Goal: Information Seeking & Learning: Get advice/opinions

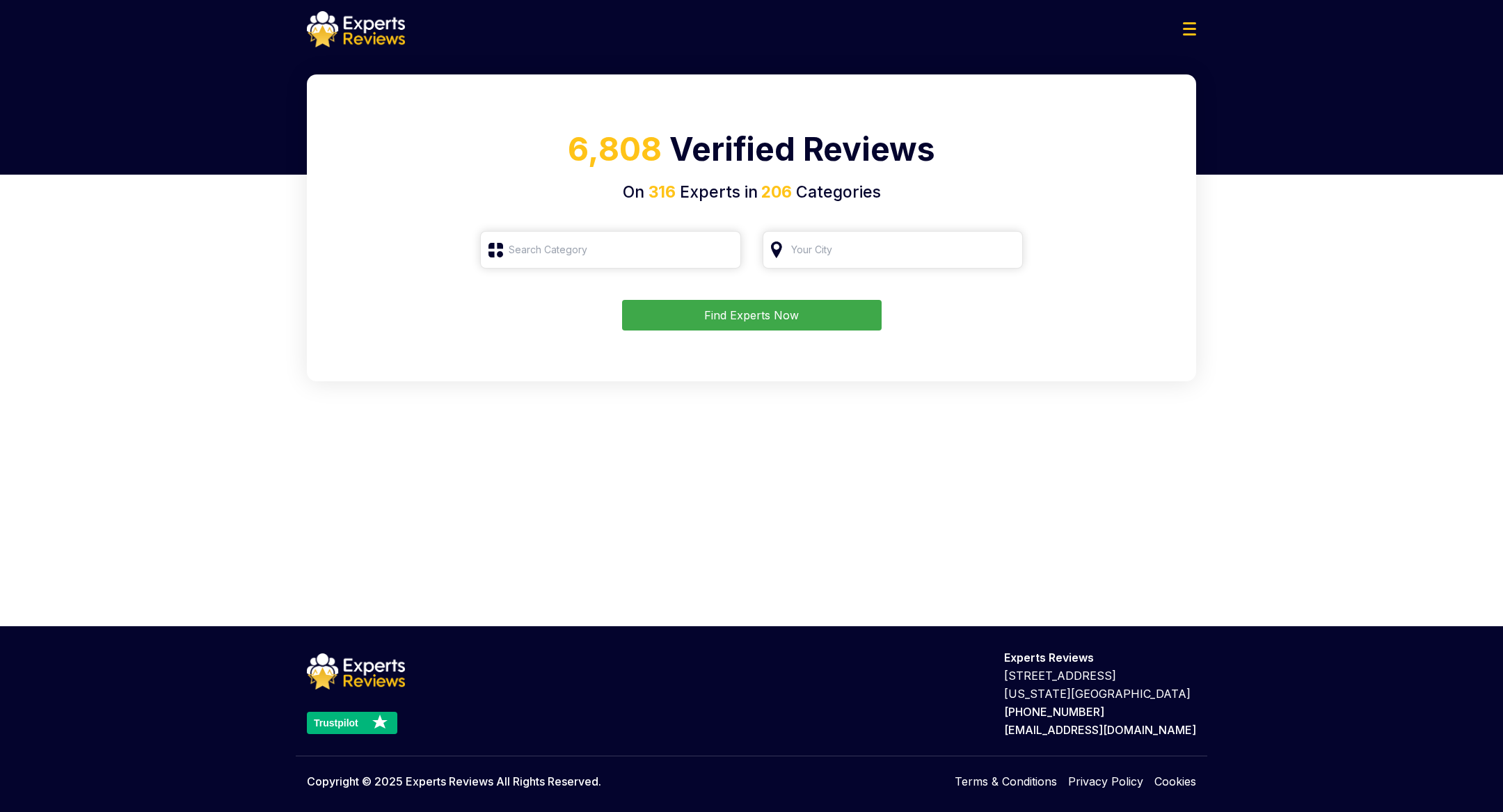
type input "Roofing"
click at [728, 309] on button "Find Experts Now" at bounding box center [752, 316] width 260 height 31
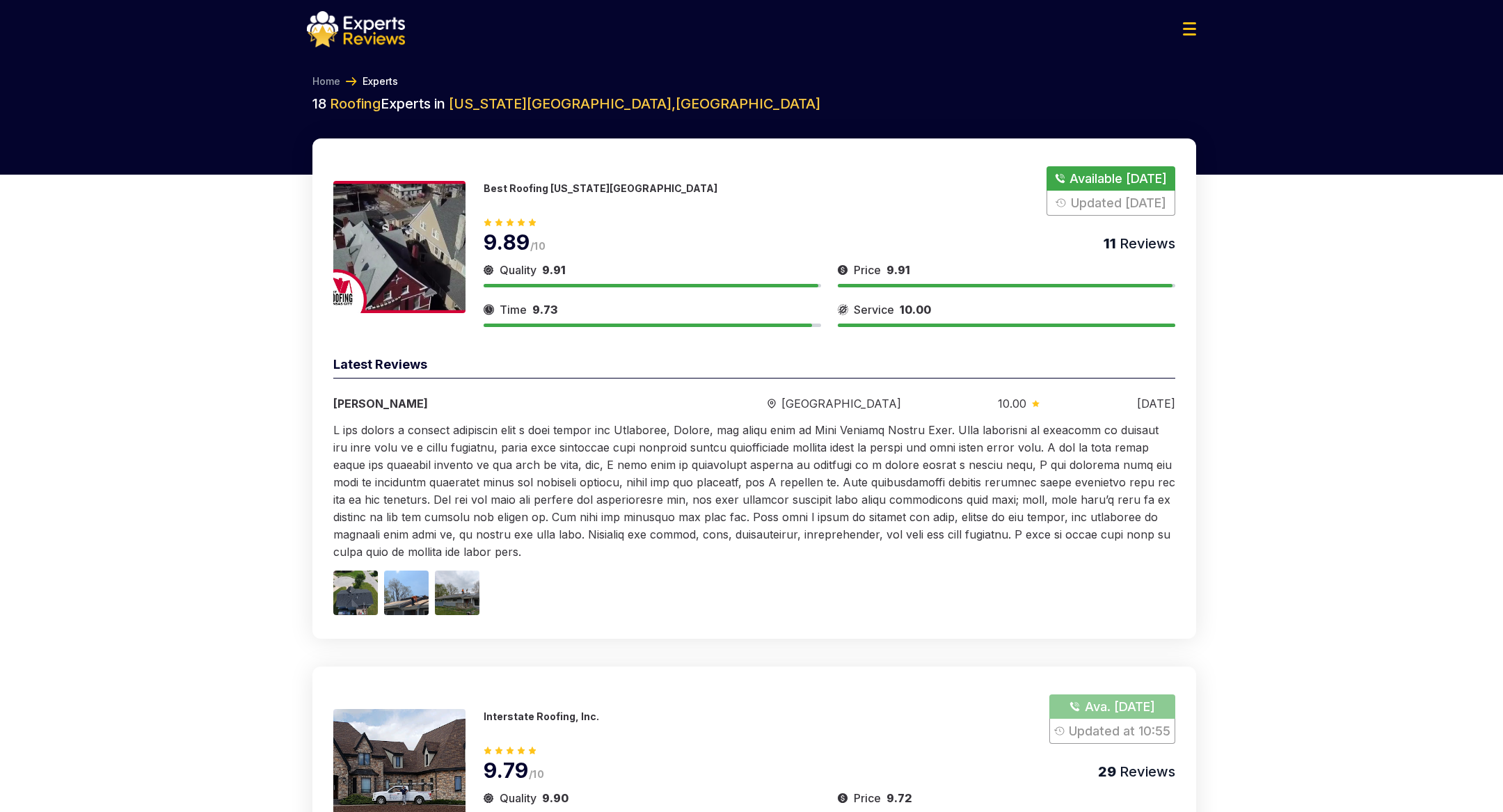
click at [377, 27] on img at bounding box center [355, 29] width 98 height 37
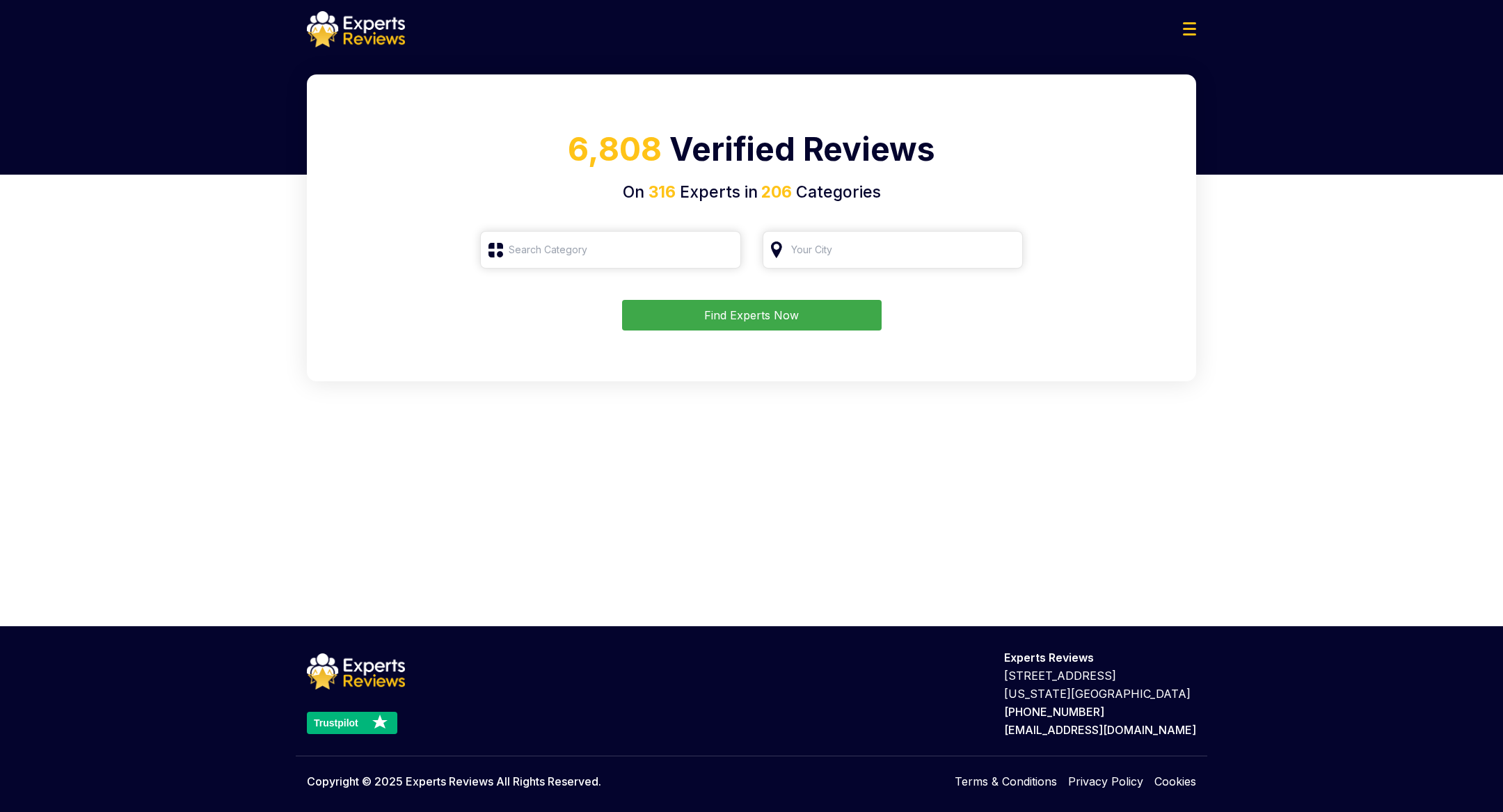
type input "Roofing"
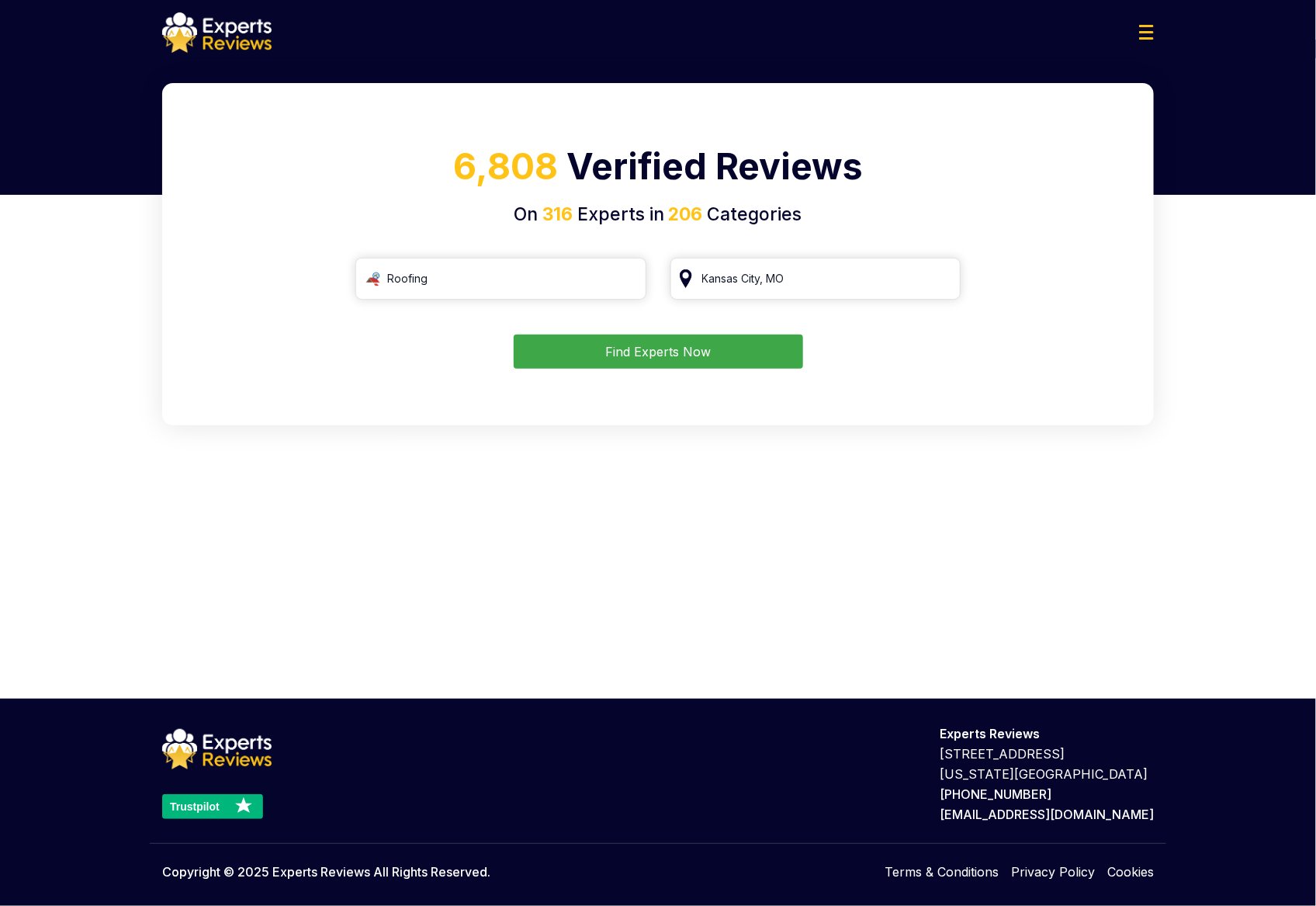
click at [720, 343] on button "Find Experts Now" at bounding box center [659, 352] width 290 height 34
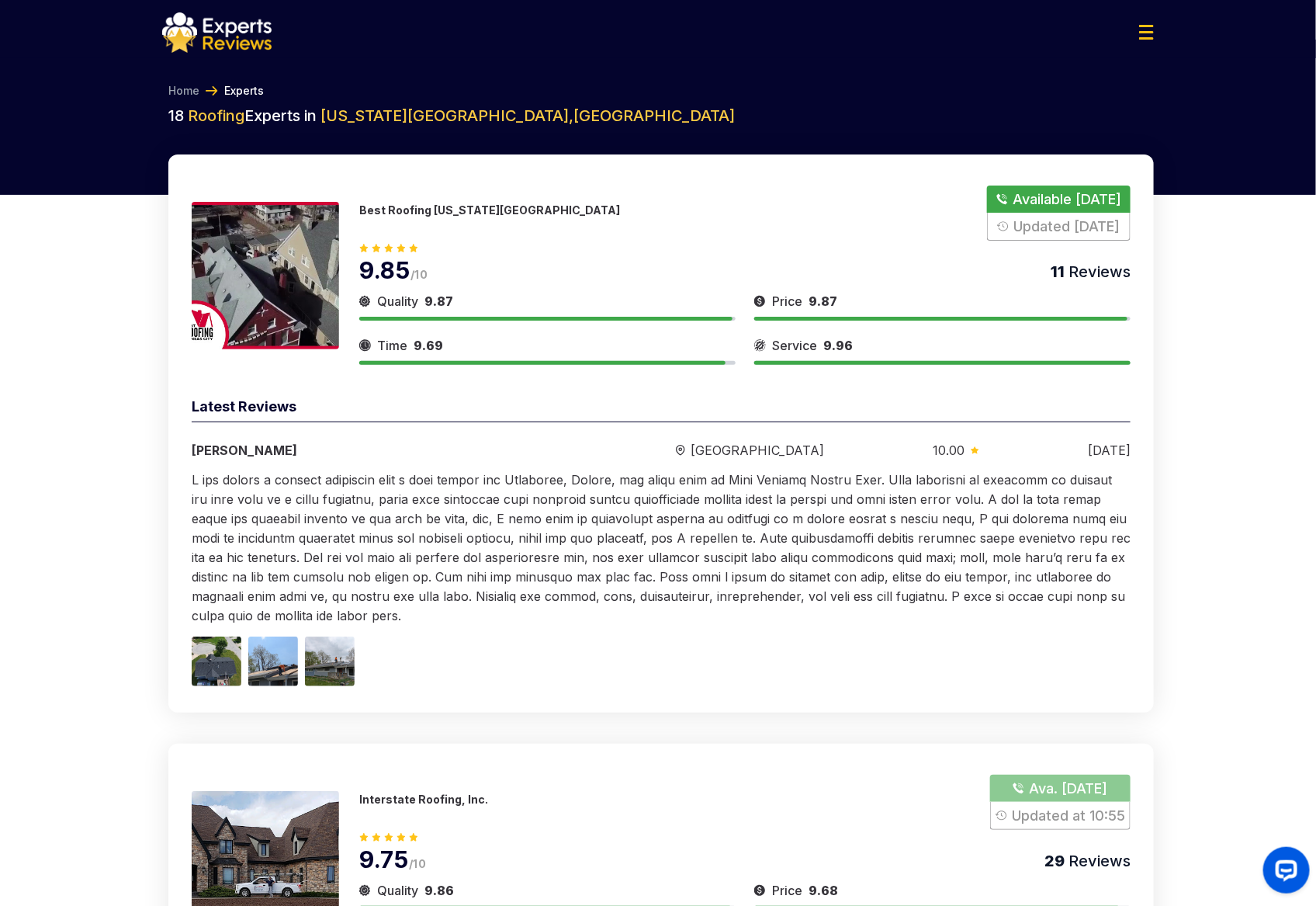
click at [415, 204] on p "Best Roofing [US_STATE][GEOGRAPHIC_DATA]" at bounding box center [490, 210] width 261 height 14
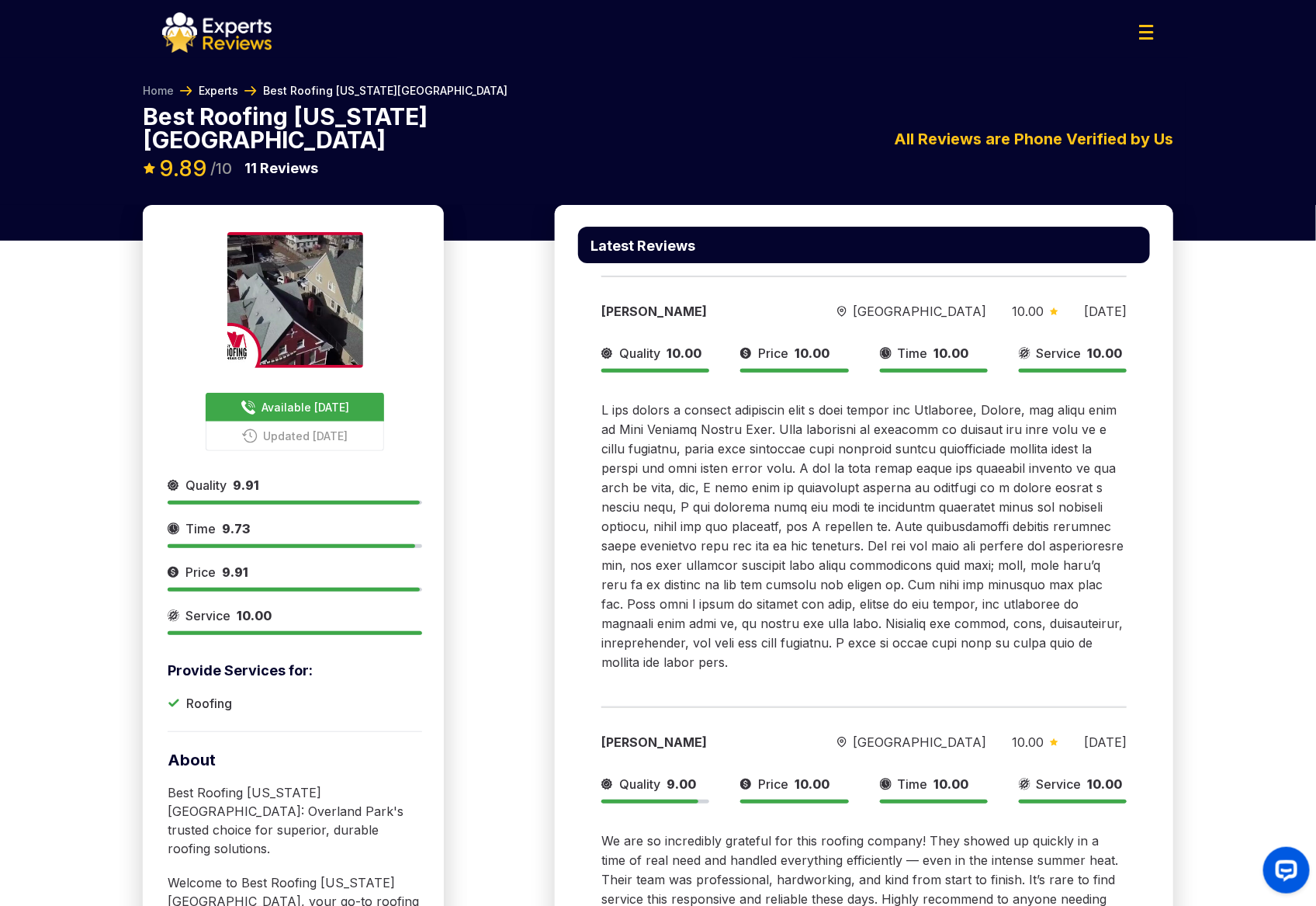
click at [218, 89] on link "Experts" at bounding box center [219, 91] width 40 height 15
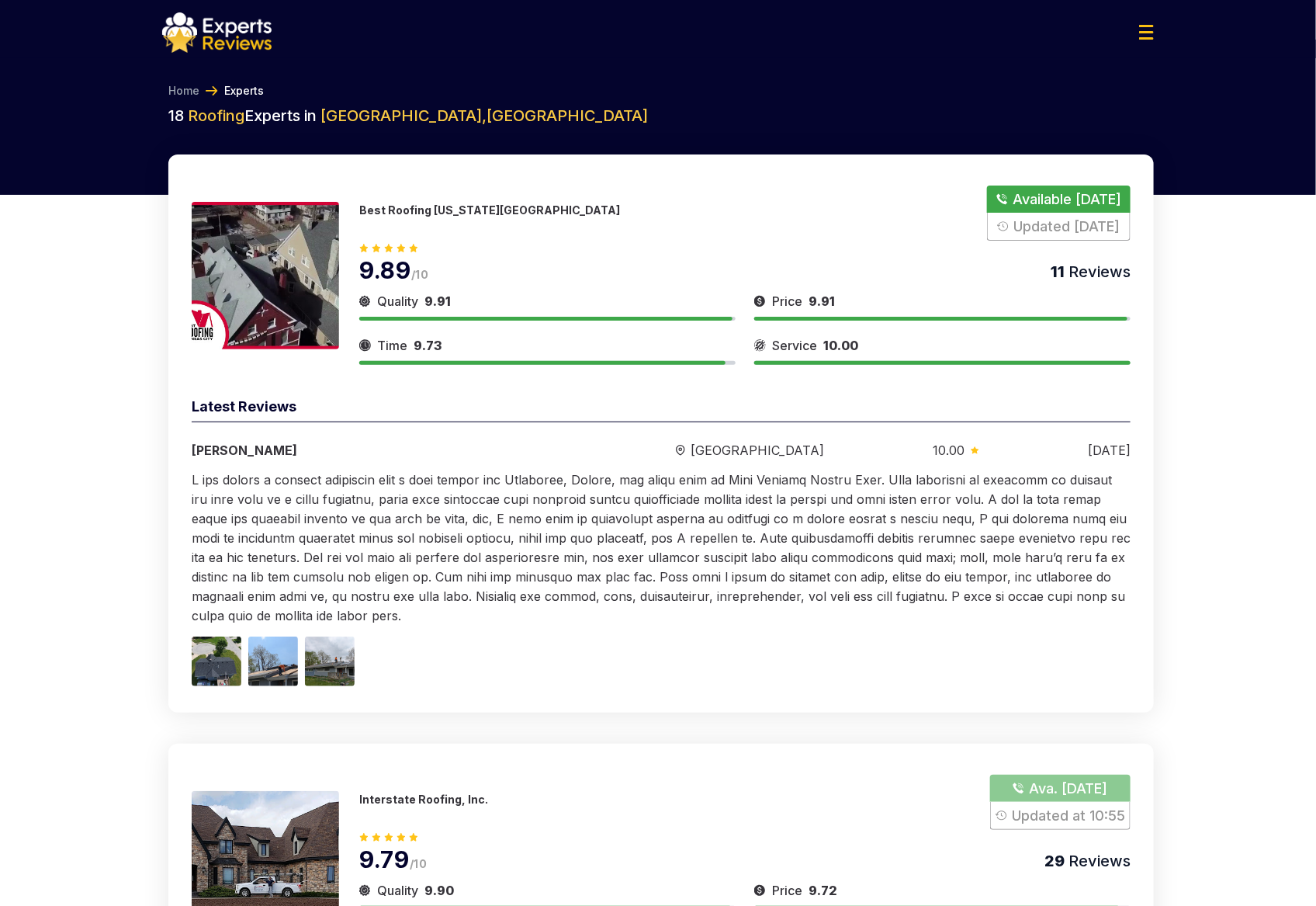
click at [377, 207] on p "Best Roofing [US_STATE][GEOGRAPHIC_DATA]" at bounding box center [490, 210] width 261 height 14
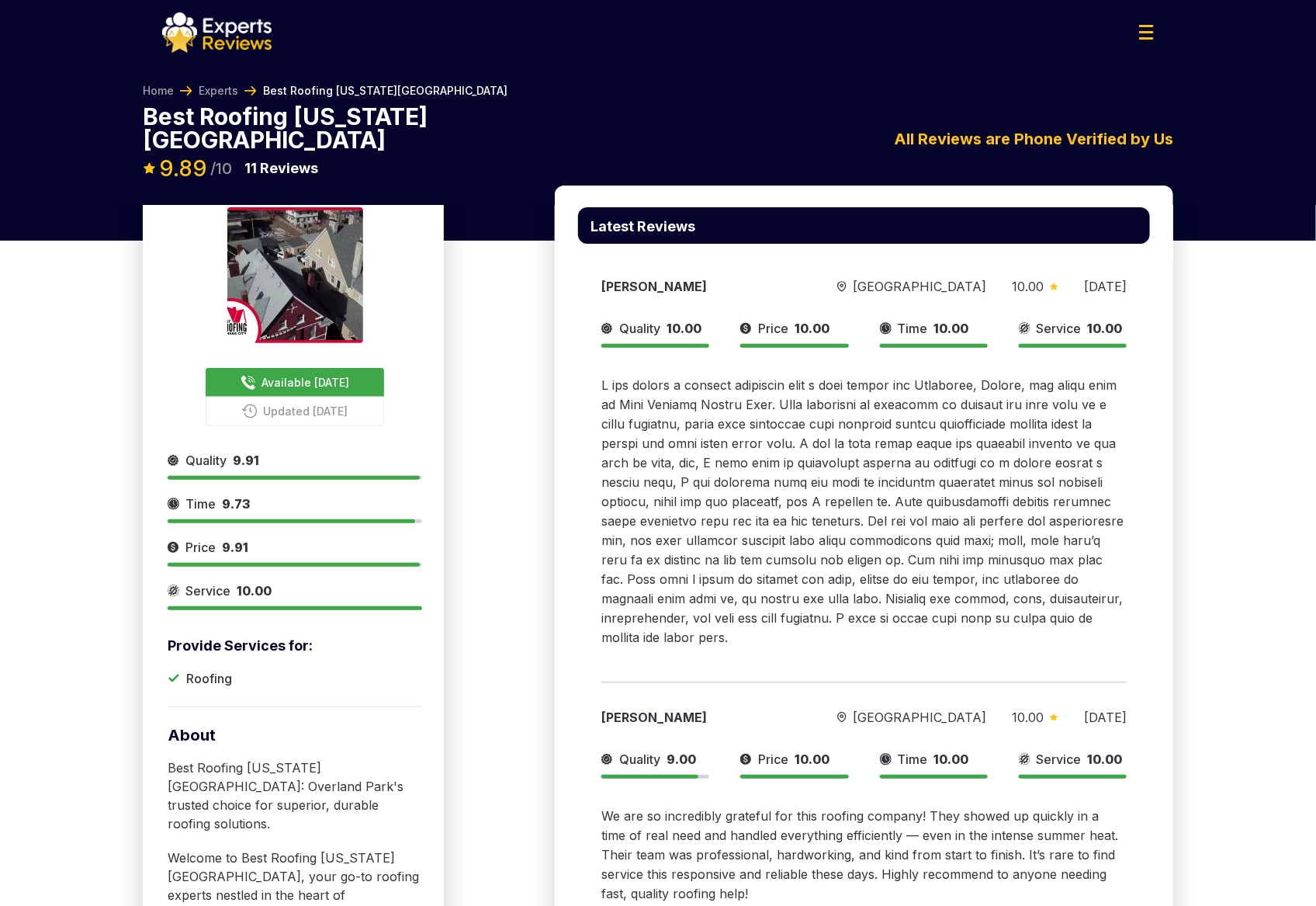
click at [227, 36] on img at bounding box center [216, 33] width 110 height 41
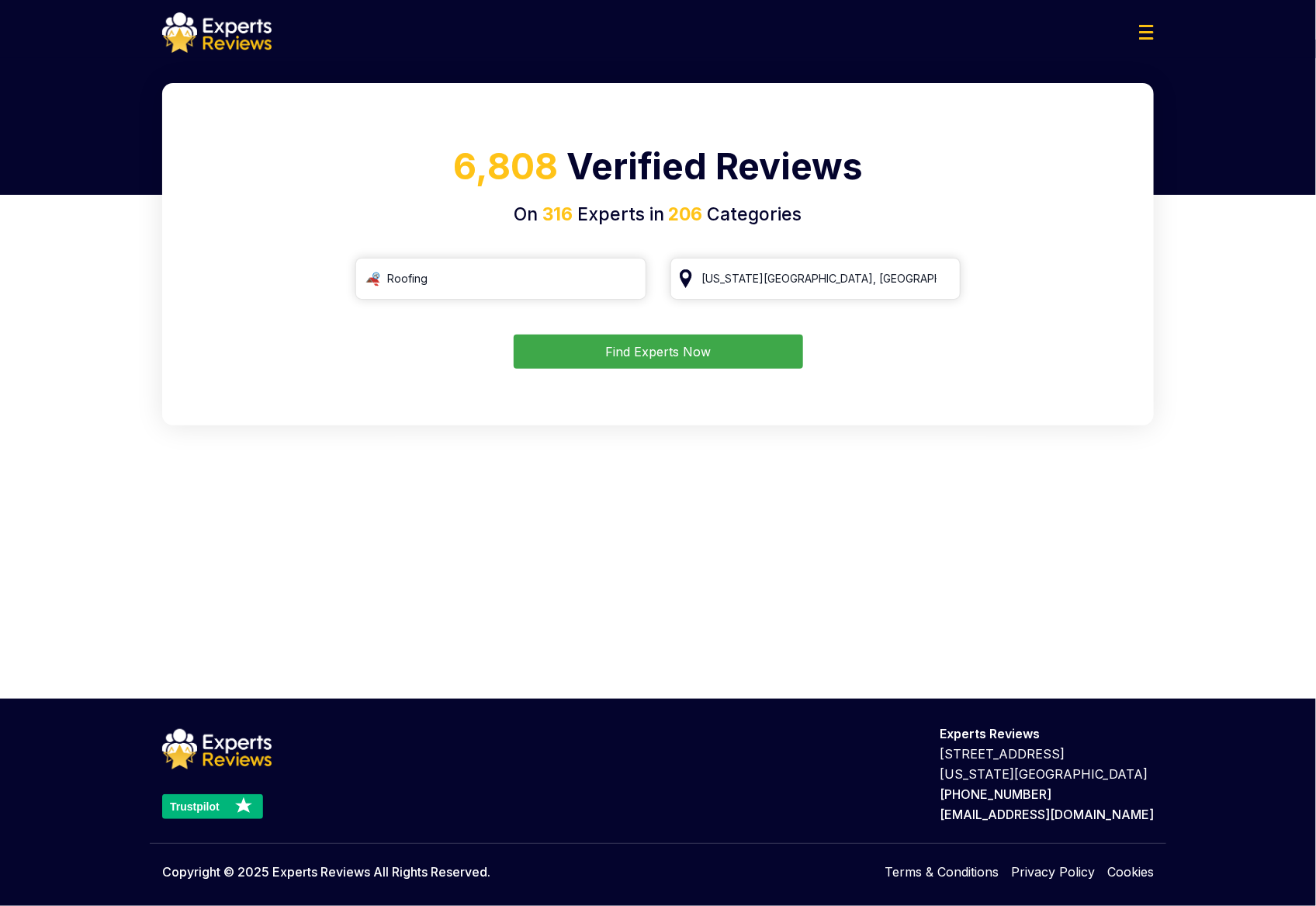
click at [628, 348] on button "Find Experts Now" at bounding box center [659, 352] width 290 height 34
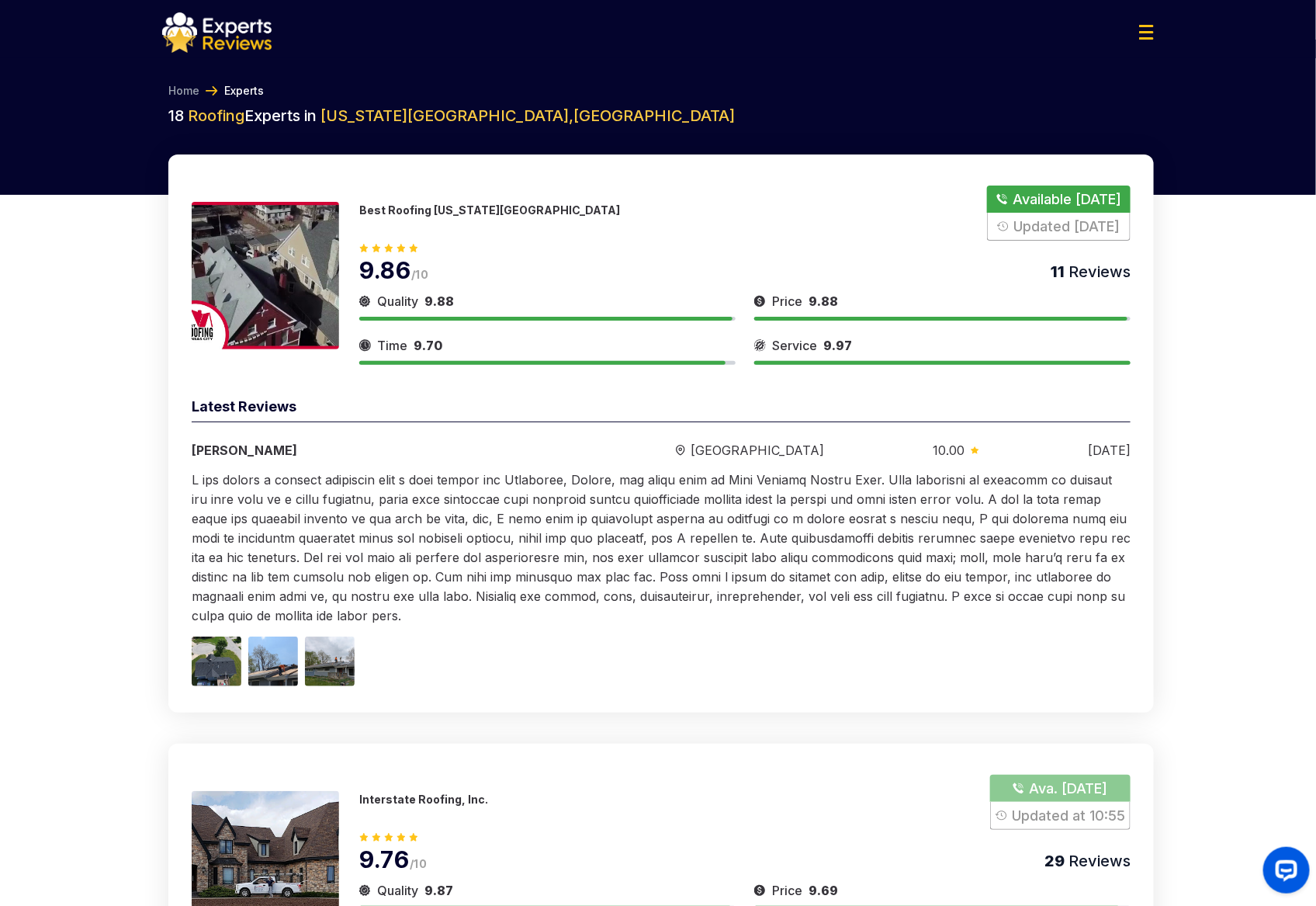
click at [452, 213] on p "Best Roofing [US_STATE][GEOGRAPHIC_DATA]" at bounding box center [490, 210] width 261 height 14
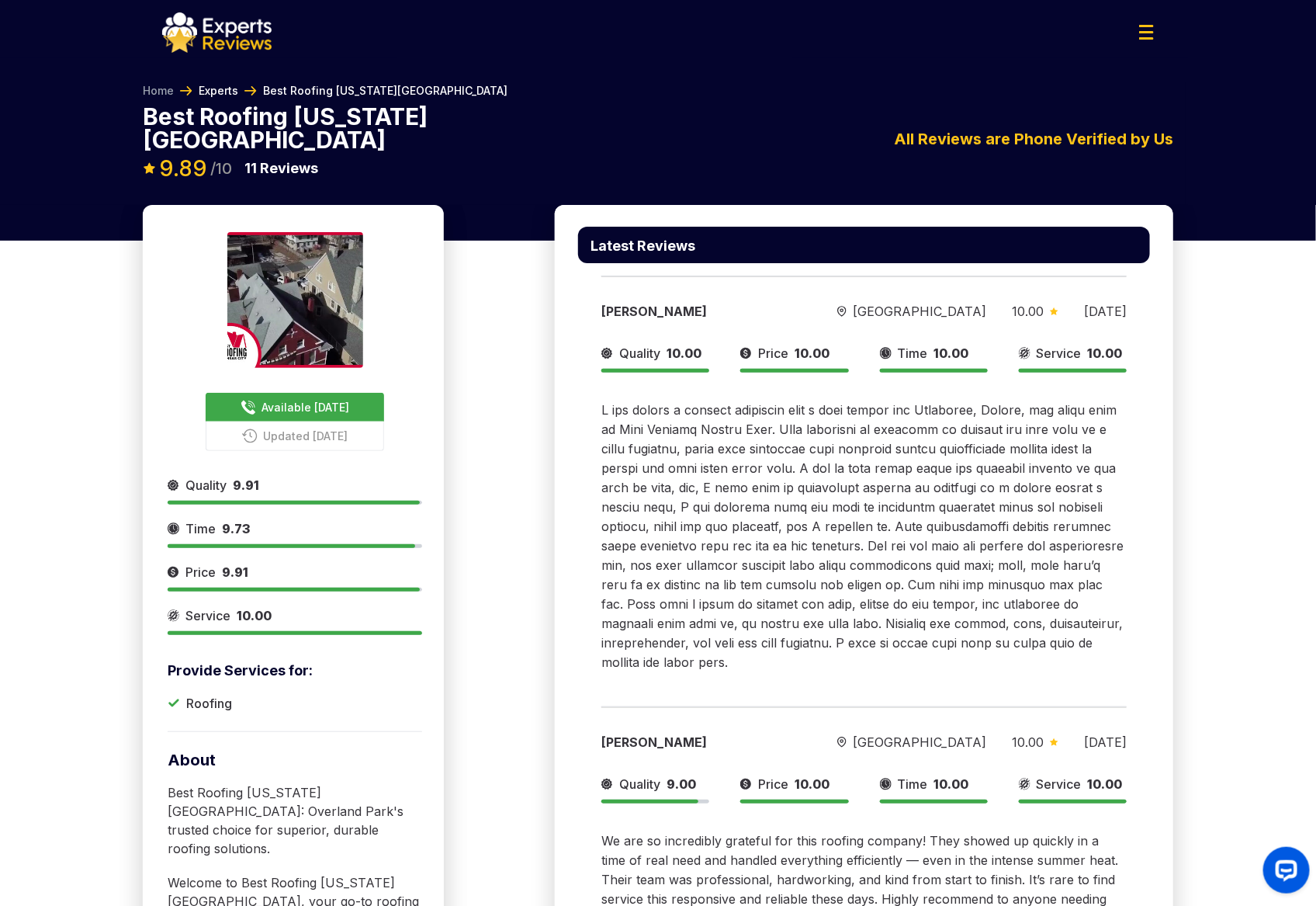
click at [220, 90] on link "Experts" at bounding box center [219, 91] width 40 height 15
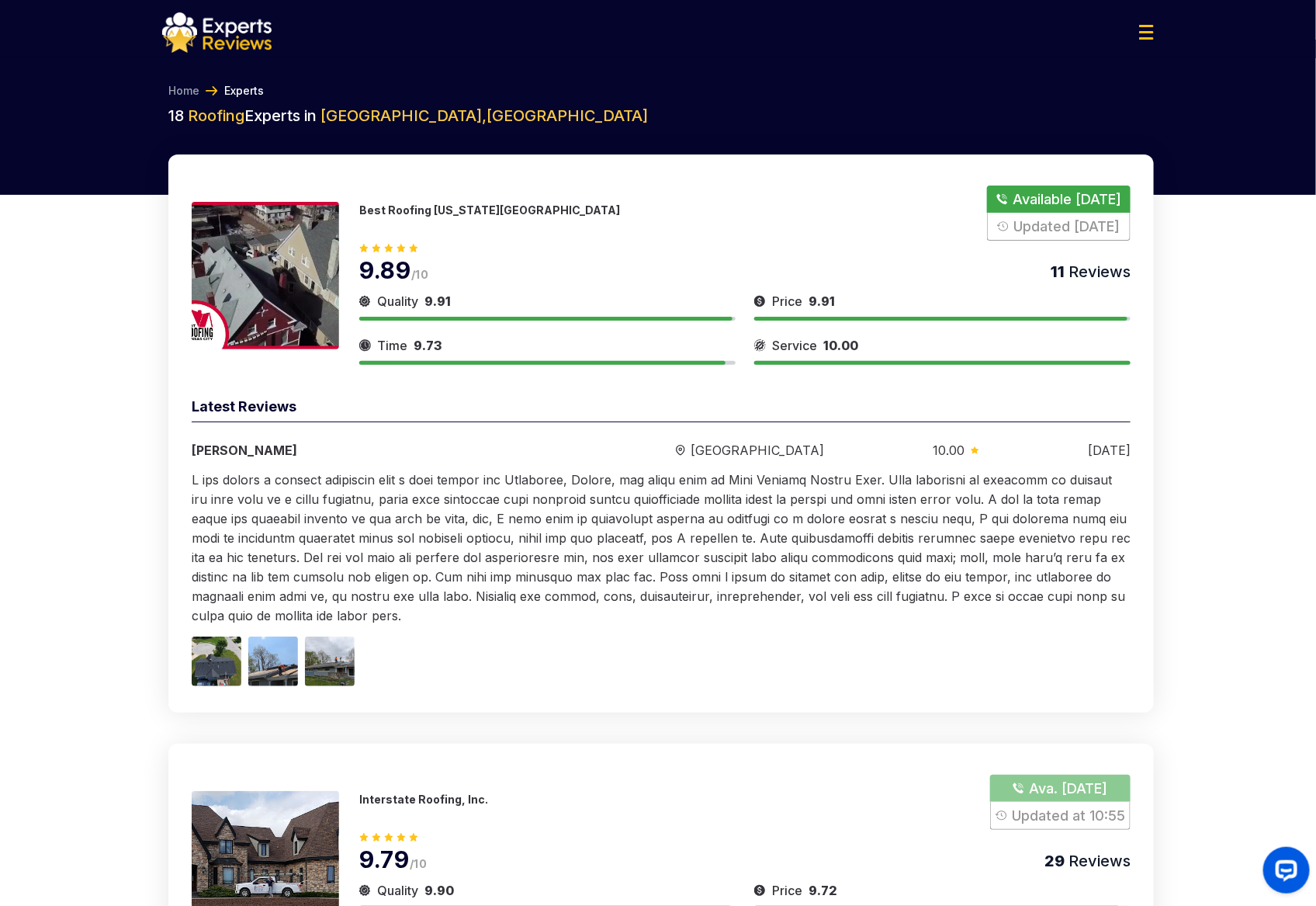
click at [436, 207] on p "Best Roofing [US_STATE][GEOGRAPHIC_DATA]" at bounding box center [490, 210] width 261 height 14
